Goal: Navigation & Orientation: Go to known website

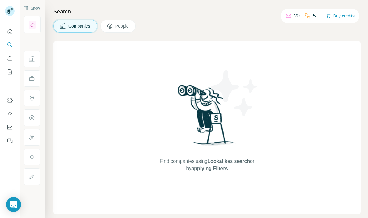
click at [172, 113] on div "Find companies using Lookalikes search or by applying Filters" at bounding box center [207, 127] width 110 height 173
click at [10, 101] on icon "Use Surfe on LinkedIn" at bounding box center [10, 100] width 6 height 6
